Goal: Task Accomplishment & Management: Use online tool/utility

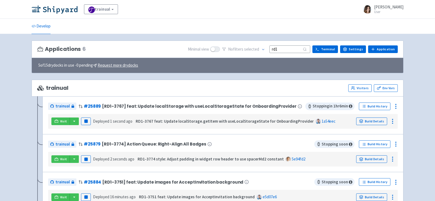
scroll to position [35, 0]
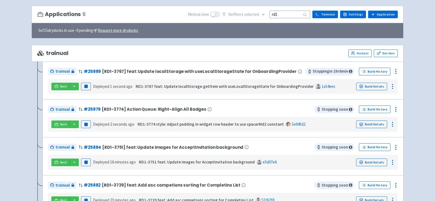
drag, startPoint x: 291, startPoint y: 16, endPoint x: 241, endPoint y: 16, distance: 50.3
click at [244, 16] on div "No filter s selected rd1" at bounding box center [266, 14] width 88 height 8
drag, startPoint x: 289, startPoint y: 13, endPoint x: 233, endPoint y: 13, distance: 56.0
click at [233, 13] on div "No filter s selected rd1" at bounding box center [266, 14] width 88 height 8
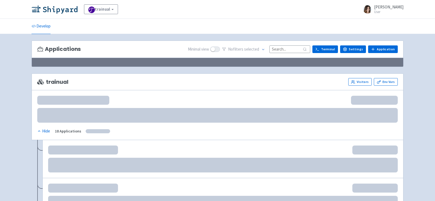
scroll to position [35, 0]
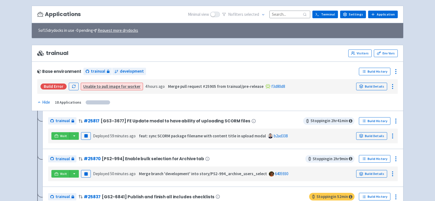
click at [282, 13] on input at bounding box center [290, 14] width 41 height 7
paste input "rd1"
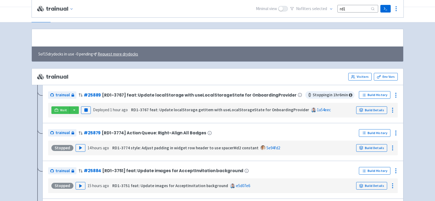
scroll to position [0, 0]
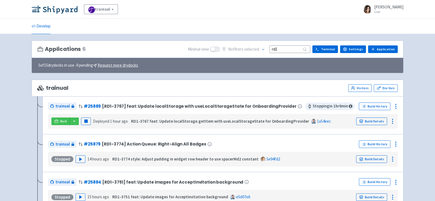
type input "rd1"
click at [74, 121] on button "button" at bounding box center [74, 122] width 9 height 8
click at [83, 147] on link "trainual (app)" at bounding box center [94, 149] width 51 height 8
click at [74, 121] on button "button" at bounding box center [74, 122] width 9 height 8
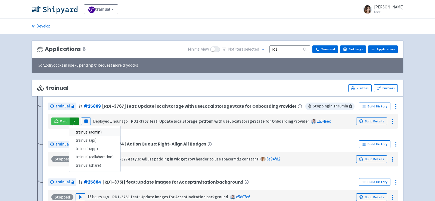
click at [87, 132] on link "trainual (admin)" at bounding box center [94, 132] width 51 height 8
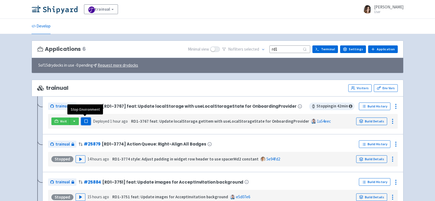
click at [85, 120] on rect "button" at bounding box center [85, 121] width 3 height 3
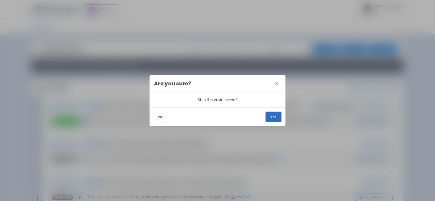
click at [278, 116] on button "Yes" at bounding box center [273, 117] width 15 height 10
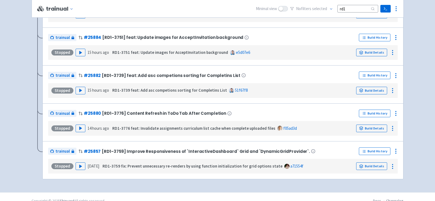
scroll to position [147, 0]
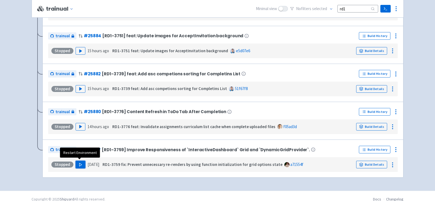
click at [79, 164] on icon "button" at bounding box center [81, 165] width 4 height 4
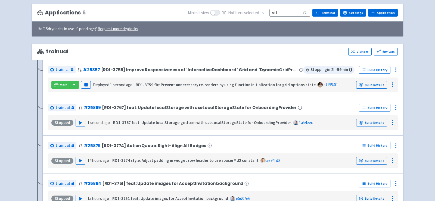
scroll to position [50, 0]
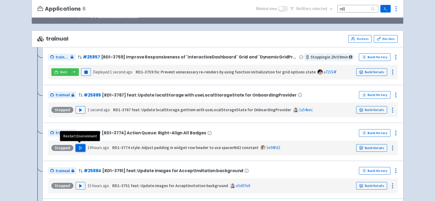
click at [79, 148] on icon "button" at bounding box center [81, 148] width 4 height 4
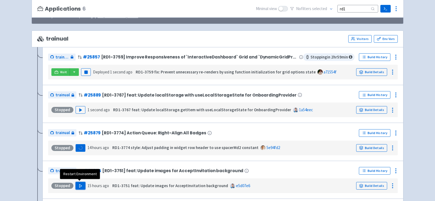
click at [79, 184] on polygon "button" at bounding box center [80, 185] width 2 height 3
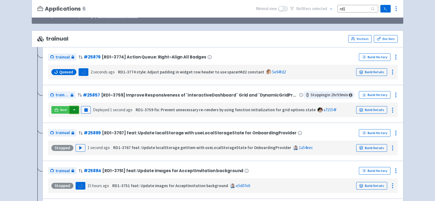
click at [74, 110] on button "button" at bounding box center [74, 110] width 9 height 8
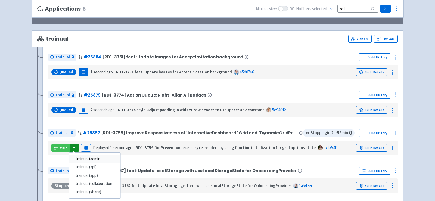
click at [87, 160] on link "trainual (admin)" at bounding box center [94, 159] width 51 height 8
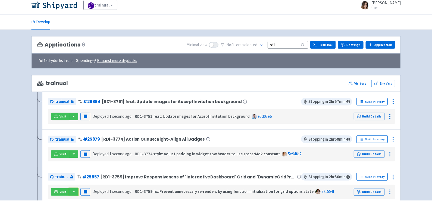
scroll to position [4, 0]
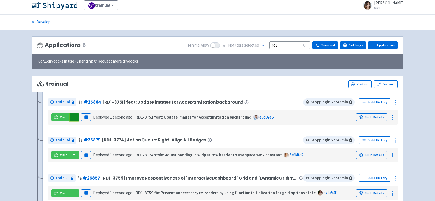
click at [74, 116] on button "button" at bounding box center [74, 117] width 9 height 8
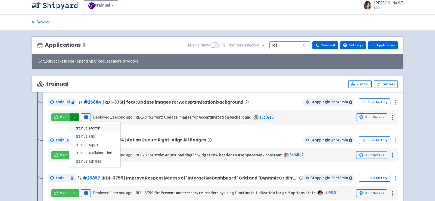
click at [95, 128] on link "trainual (admin)" at bounding box center [94, 128] width 51 height 8
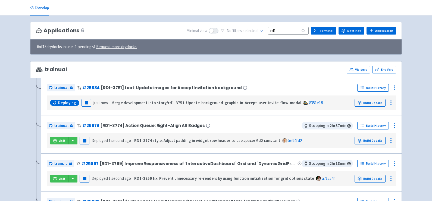
scroll to position [19, 0]
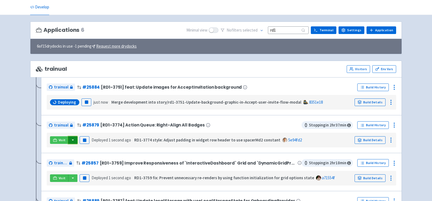
click at [73, 137] on button "button" at bounding box center [72, 140] width 9 height 8
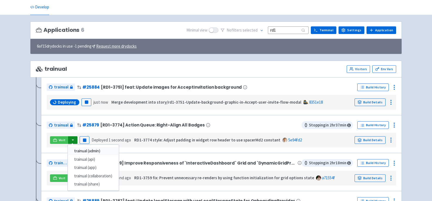
click at [97, 150] on link "trainual (admin)" at bounding box center [93, 151] width 51 height 8
